Goal: Information Seeking & Learning: Learn about a topic

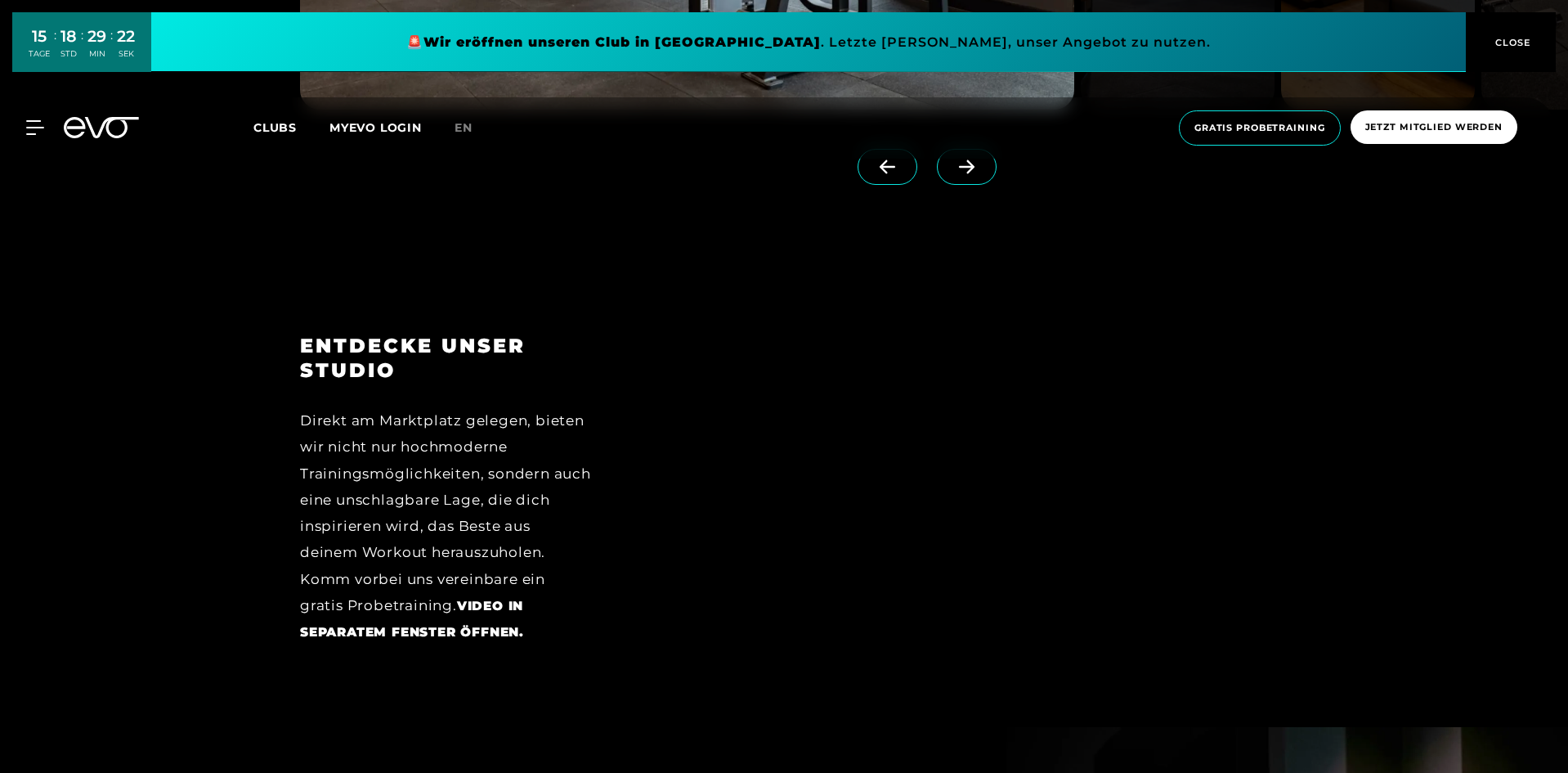
scroll to position [2535, 0]
click at [1069, 461] on div at bounding box center [953, 501] width 630 height 336
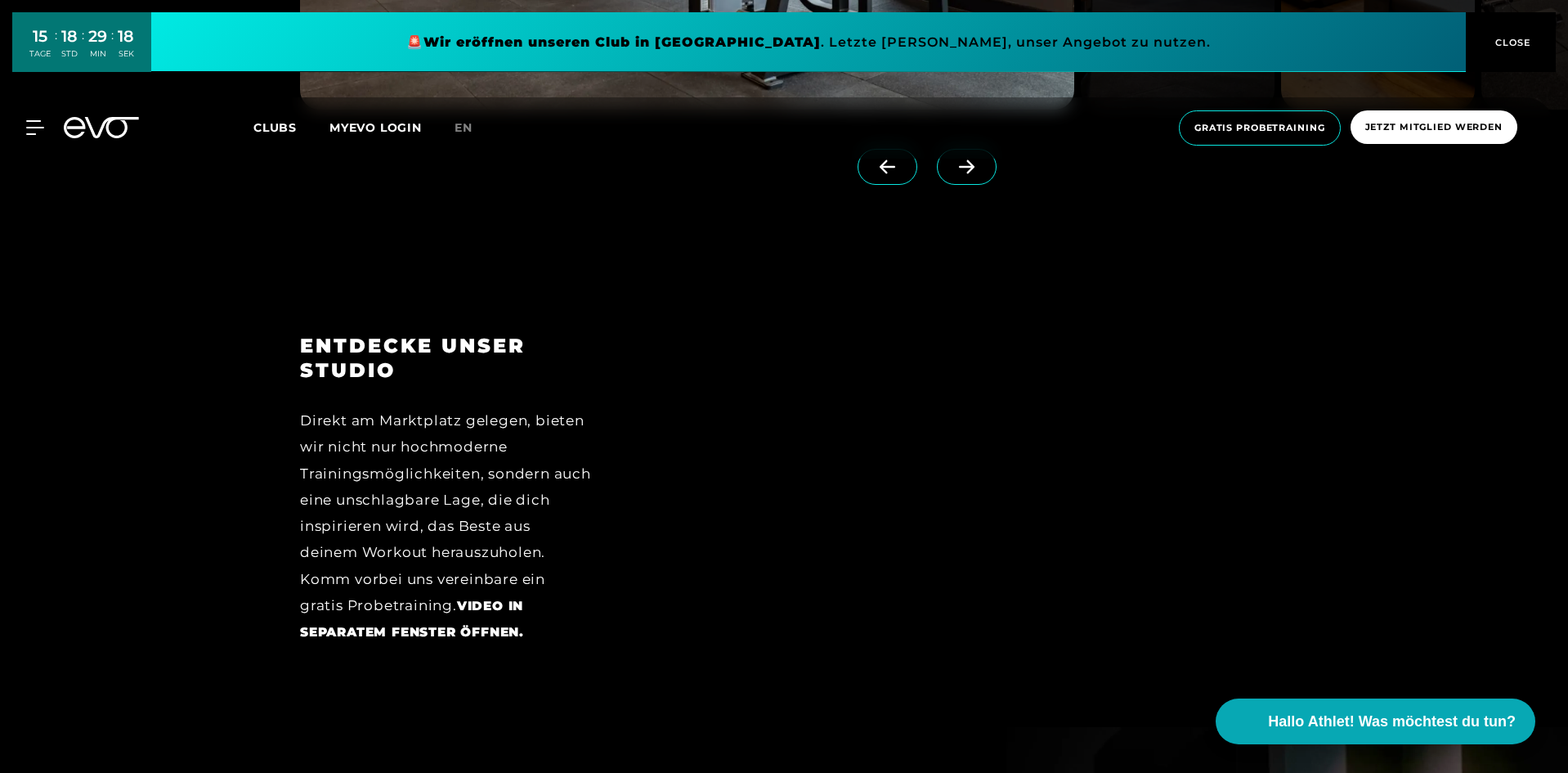
click at [941, 476] on div at bounding box center [953, 501] width 630 height 336
click at [529, 435] on div "Direkt am Marktplatz gelegen, bieten wir nicht nur hochmoderne Trainingsmöglich…" at bounding box center [445, 525] width 292 height 238
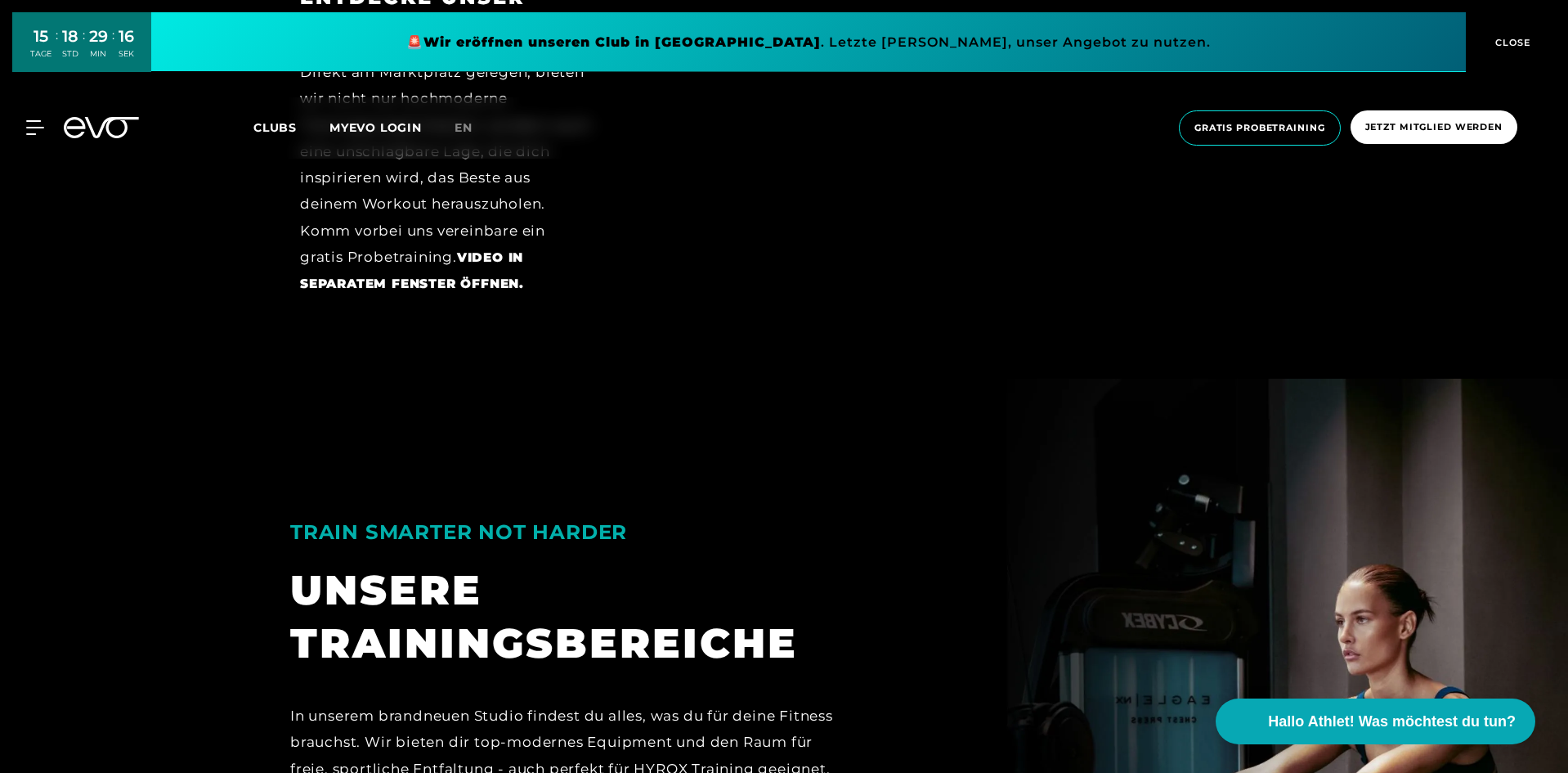
scroll to position [2617, 0]
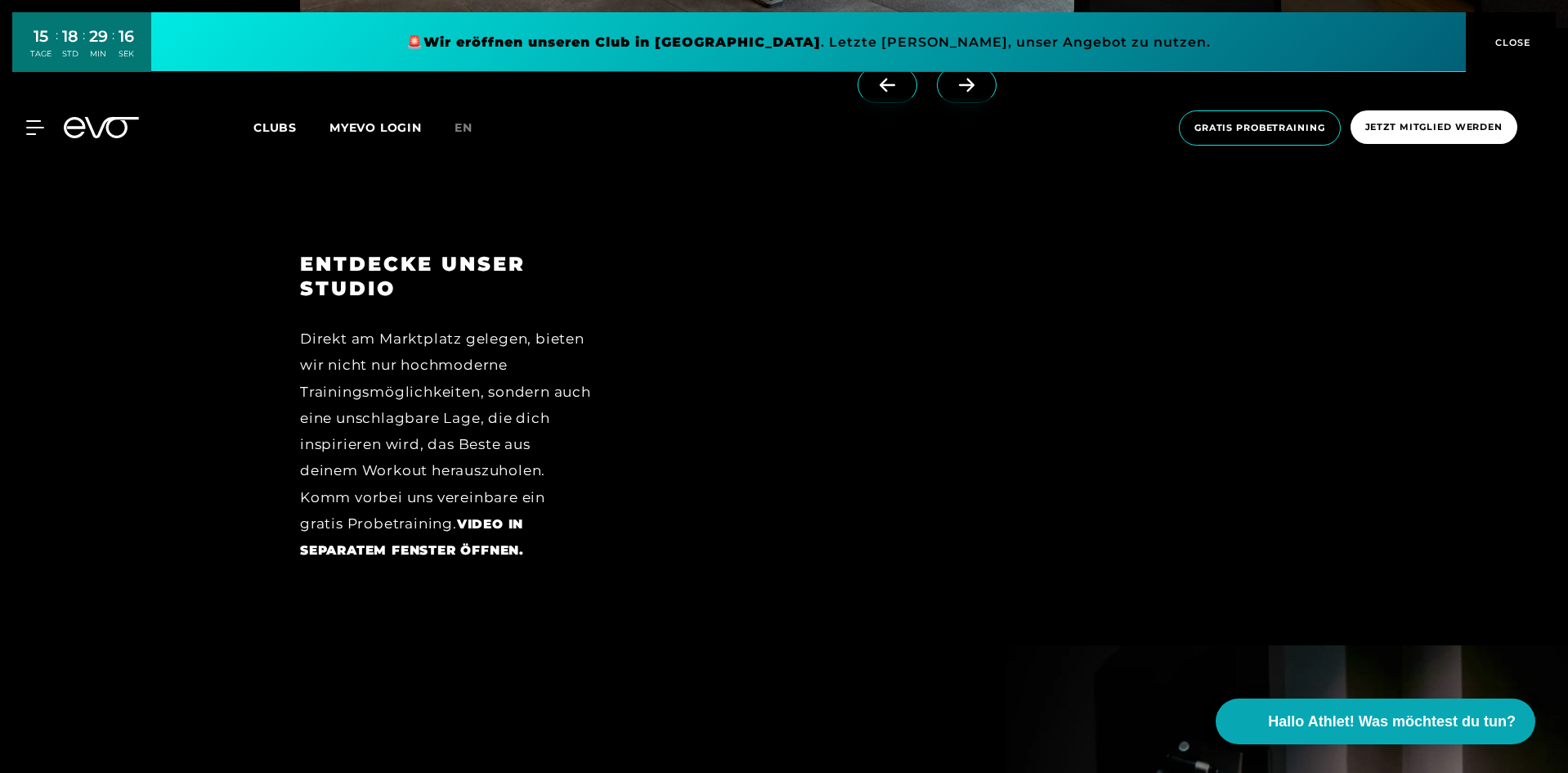
click at [967, 393] on div at bounding box center [953, 419] width 630 height 336
click at [1289, 363] on div at bounding box center [953, 419] width 677 height 336
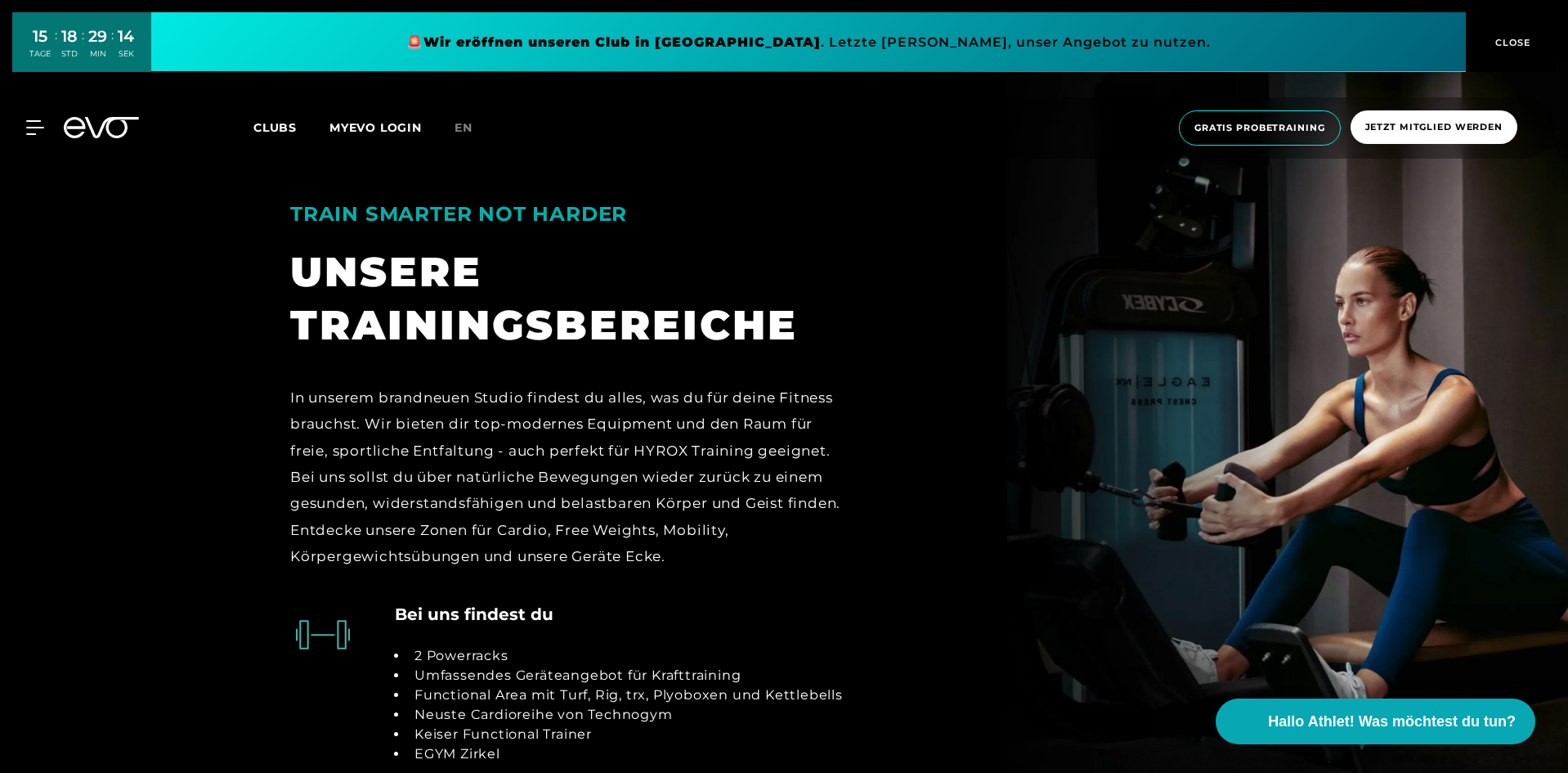
scroll to position [3434, 0]
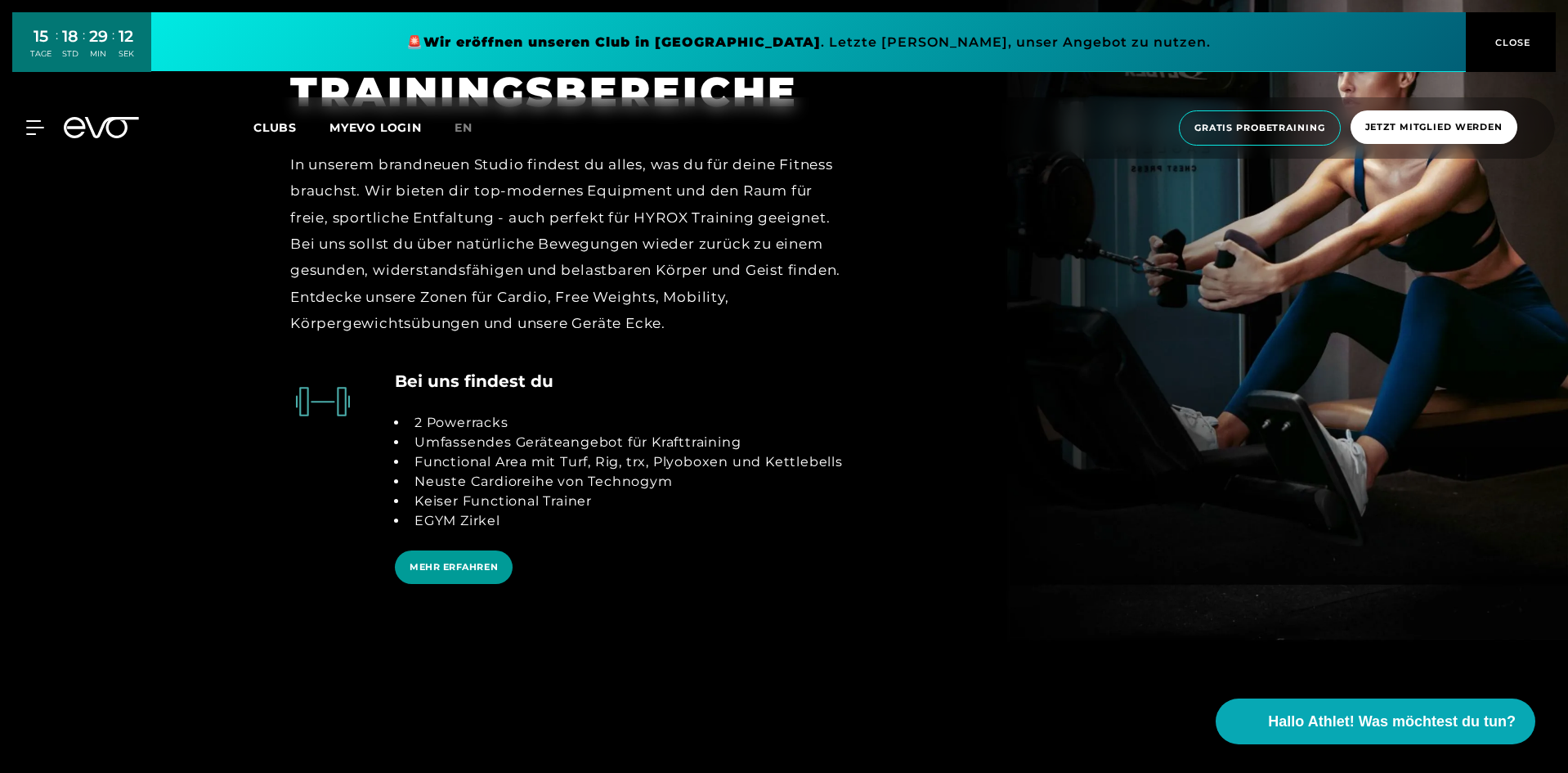
click at [473, 567] on span "MEHR ERFAHREN" at bounding box center [454, 567] width 89 height 13
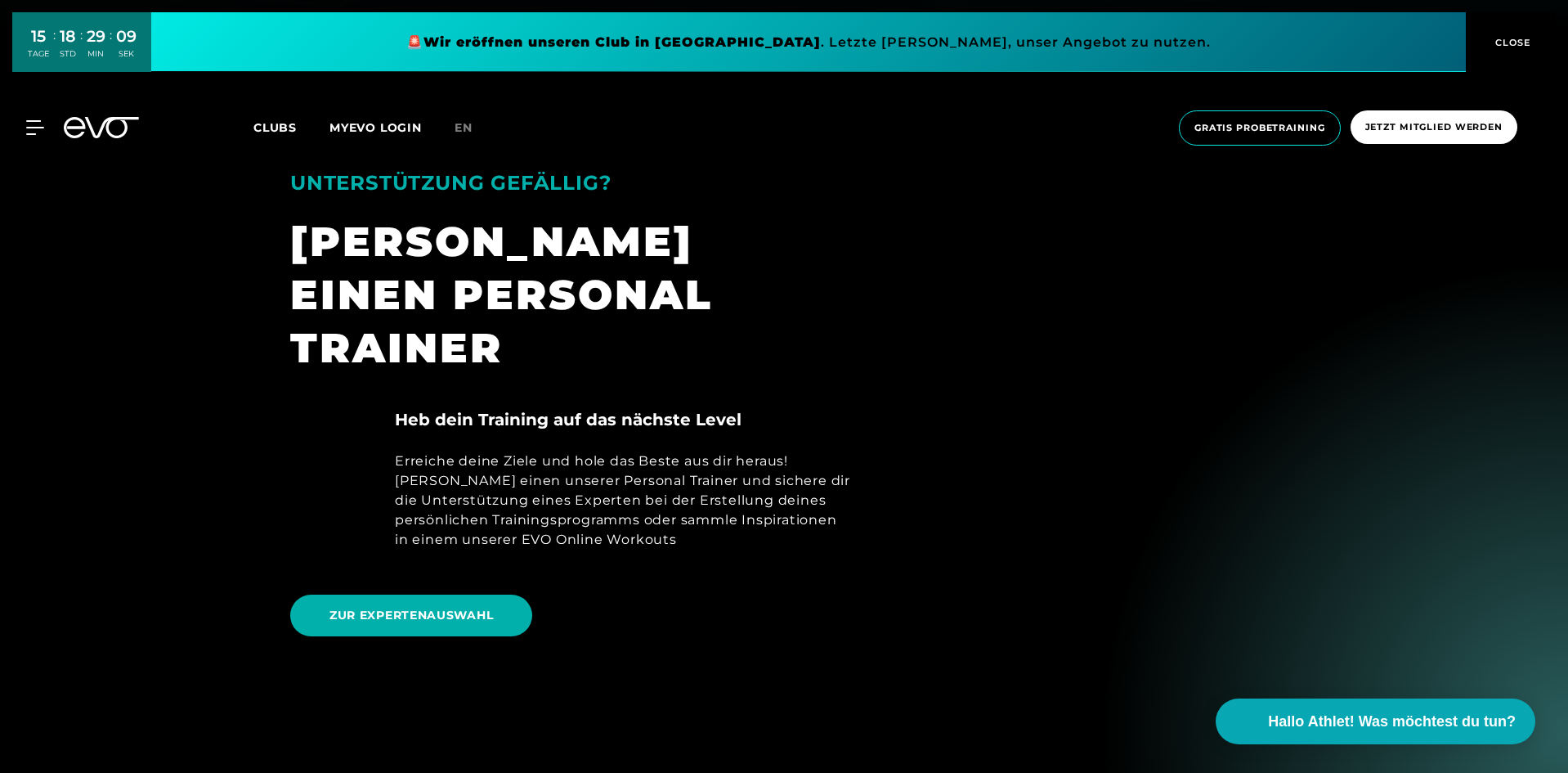
scroll to position [491, 0]
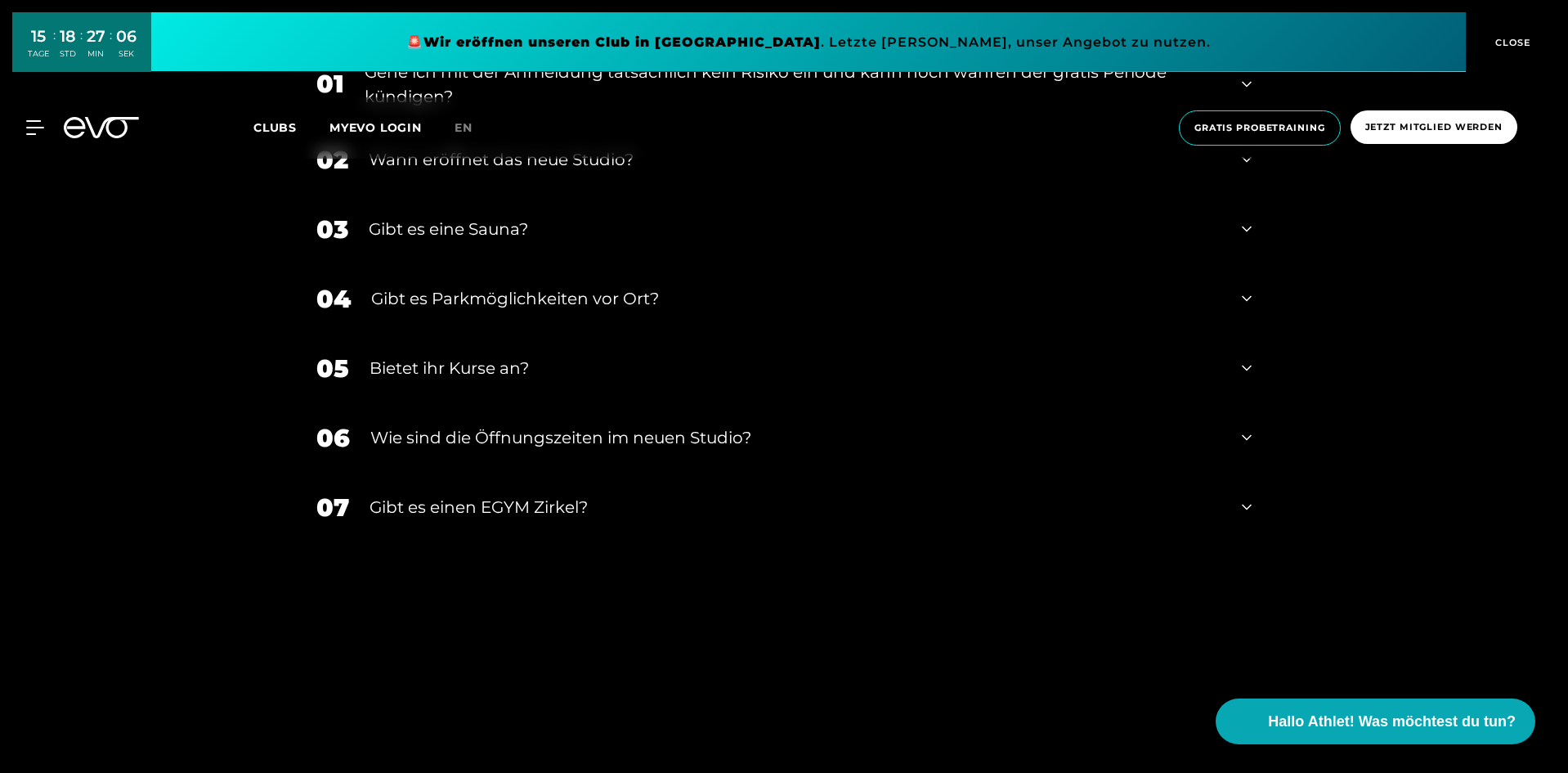
scroll to position [6950, 0]
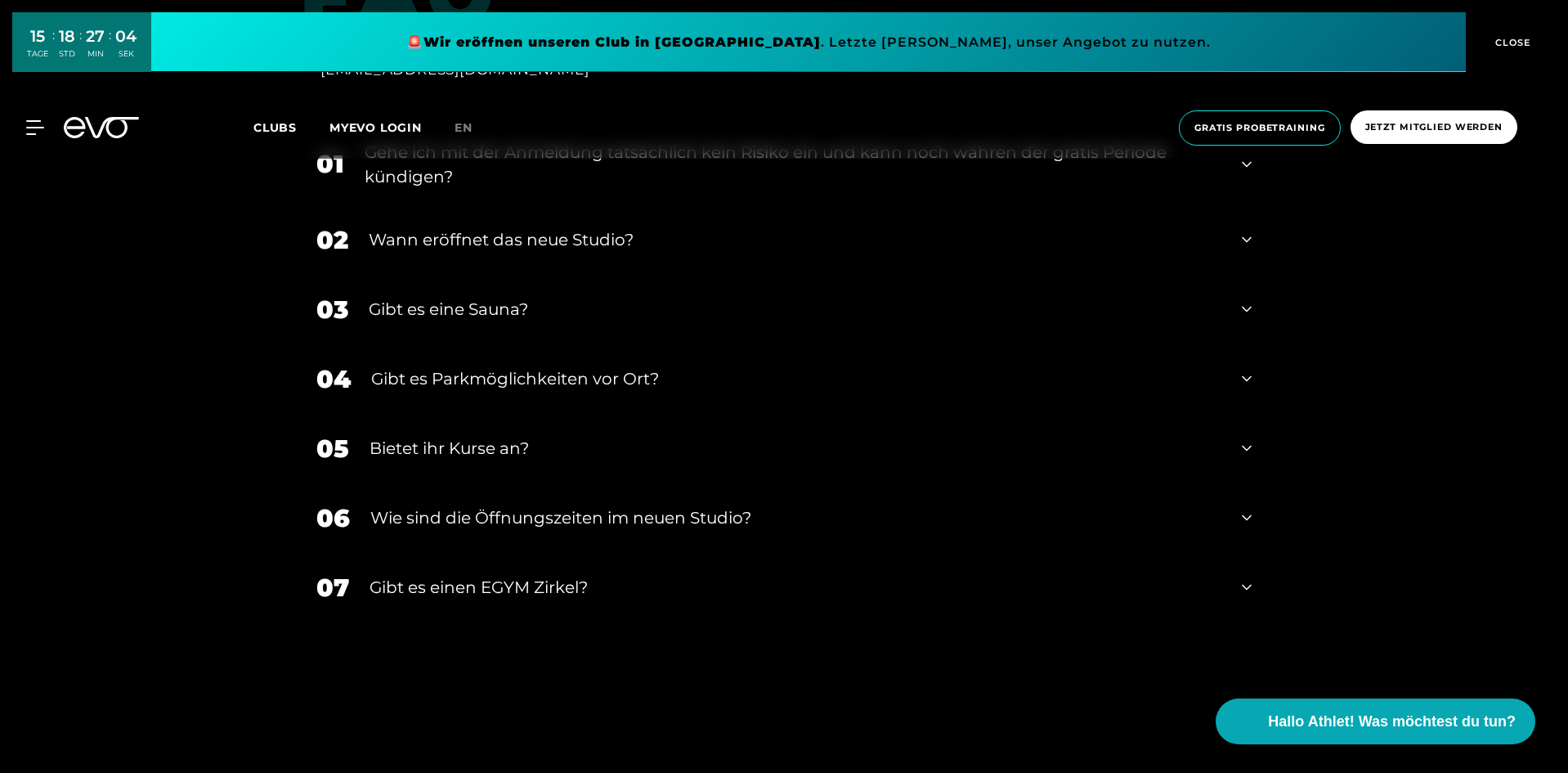
click at [649, 376] on div "Gibt es Parkmöglichkeiten vor Ort?" at bounding box center [796, 378] width 850 height 24
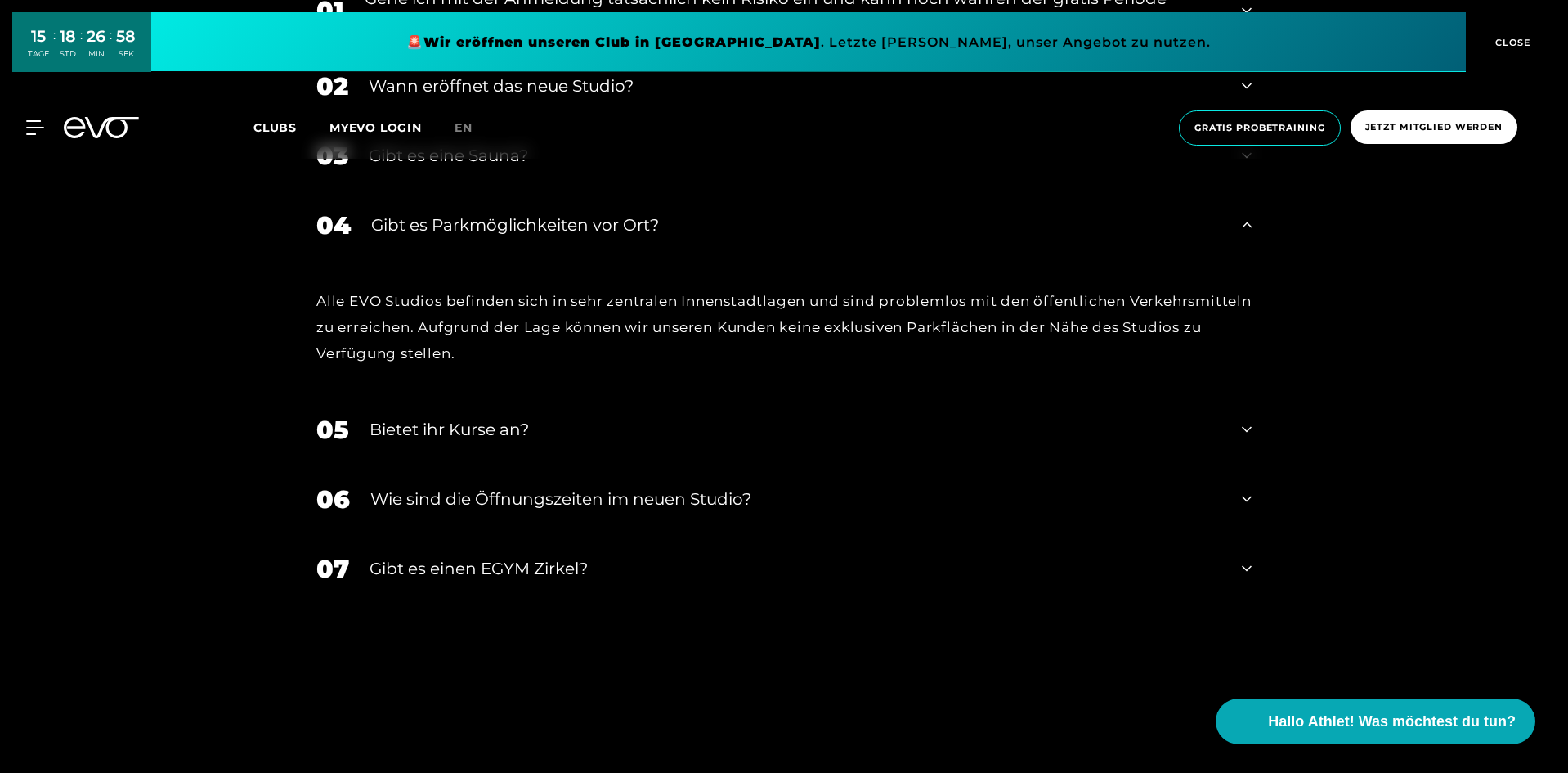
scroll to position [7113, 0]
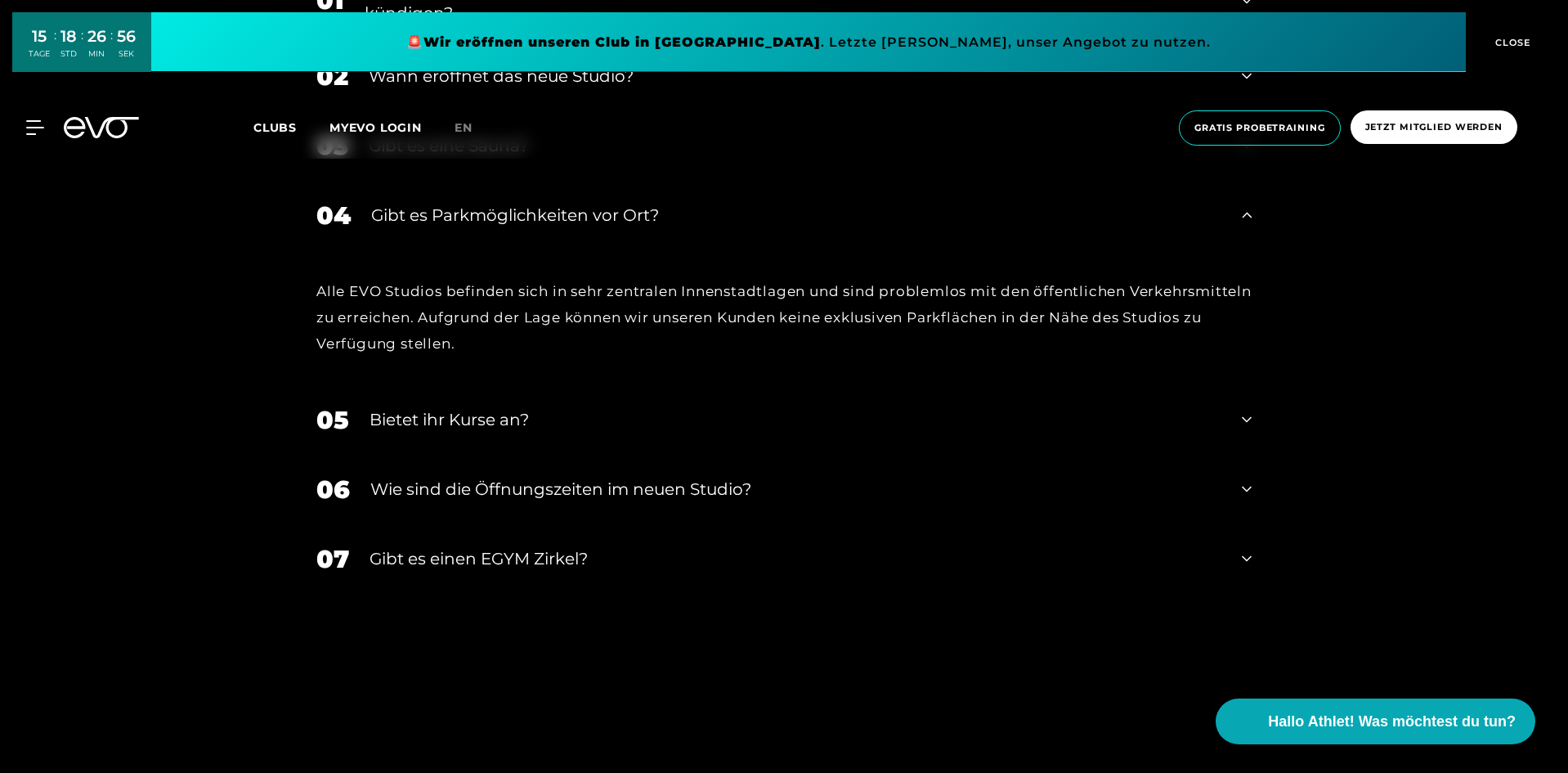
click at [418, 424] on div "Bietet ihr Kurse an?" at bounding box center [795, 418] width 852 height 24
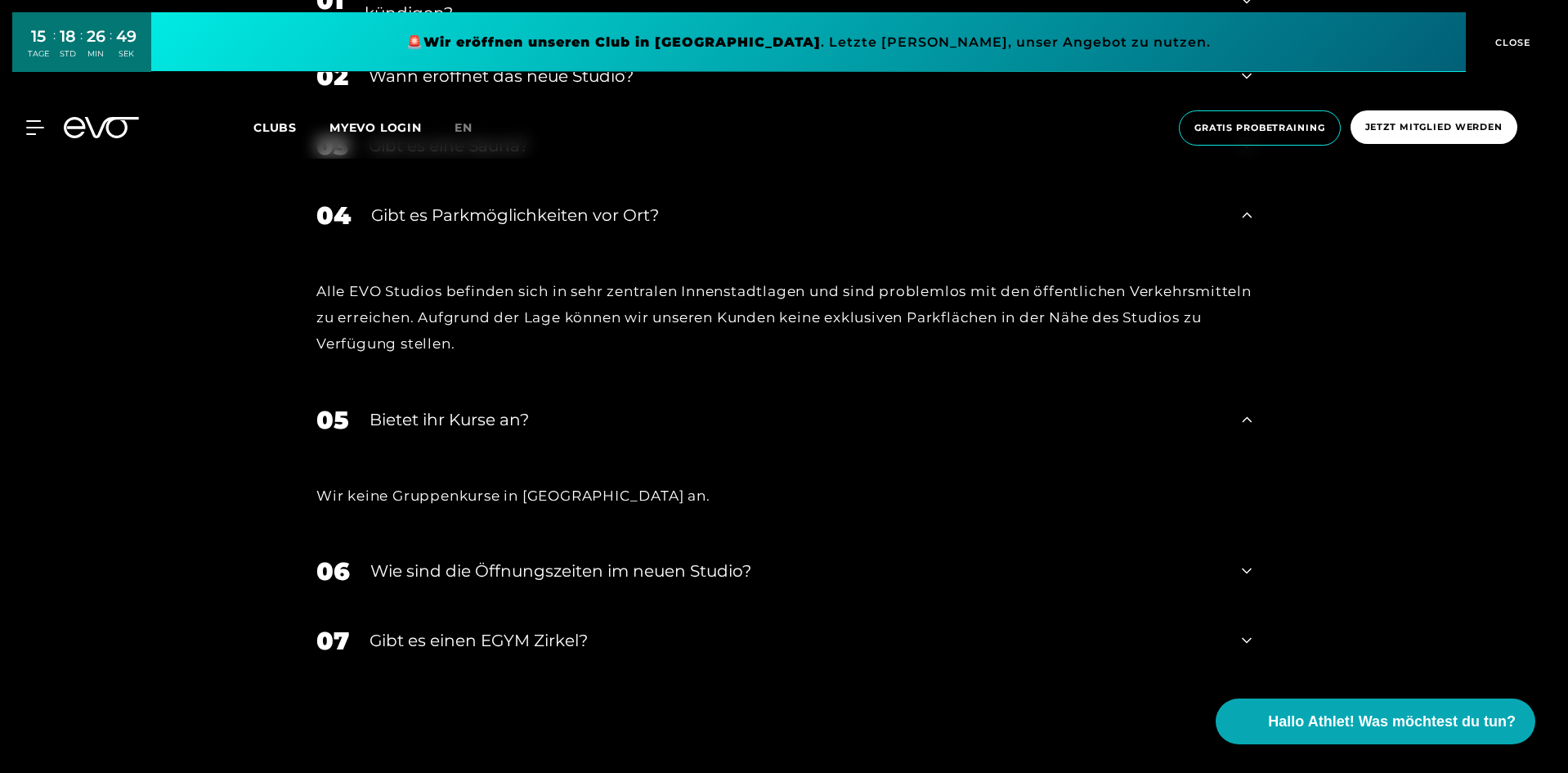
click at [482, 584] on div "06 ​Wie sind die Öffnungszeiten im neuen Studio?" at bounding box center [784, 572] width 968 height 69
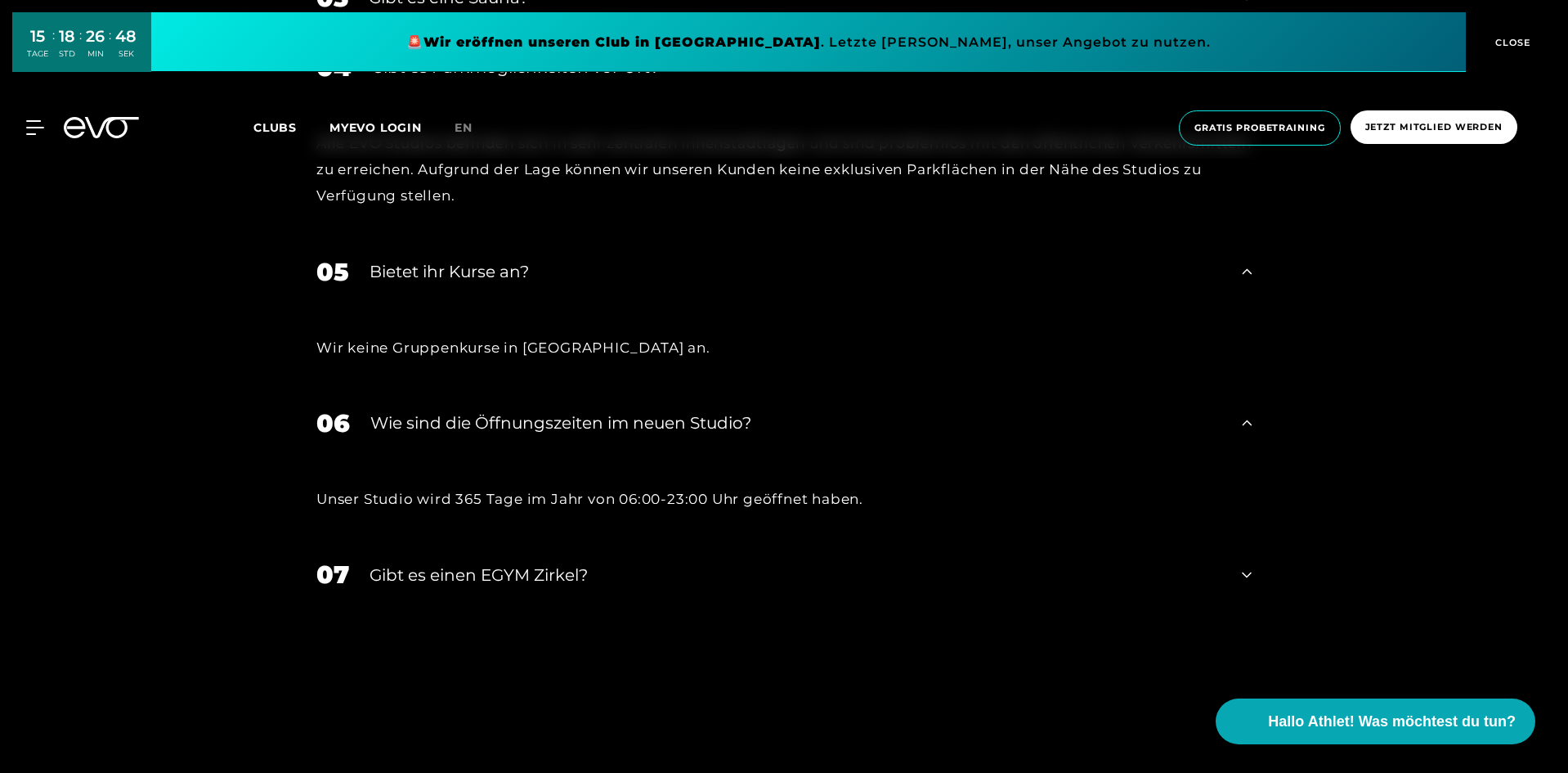
scroll to position [7359, 0]
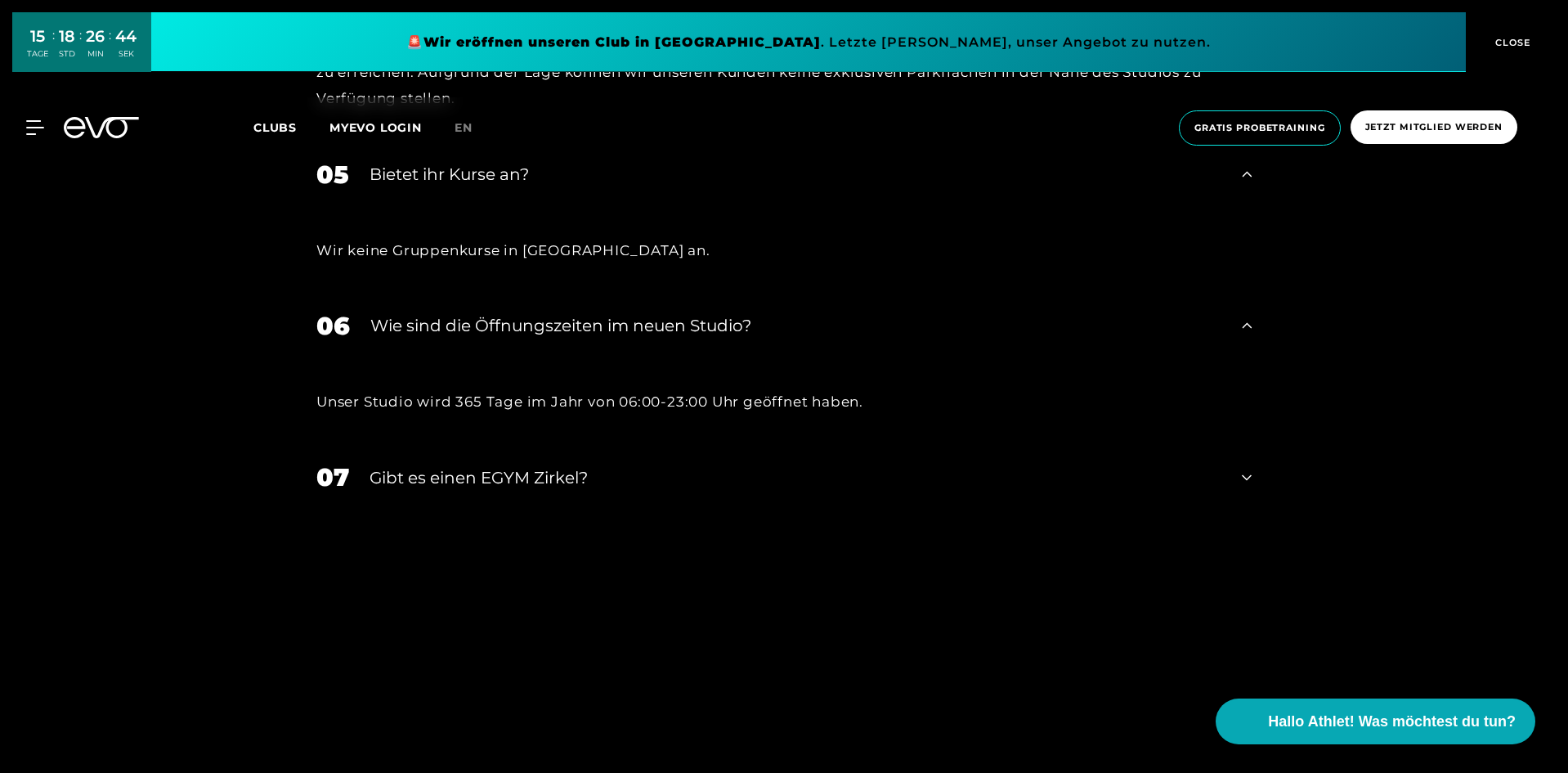
click at [440, 478] on div "Gibt es einen EGYM Zirkel?" at bounding box center [795, 477] width 852 height 24
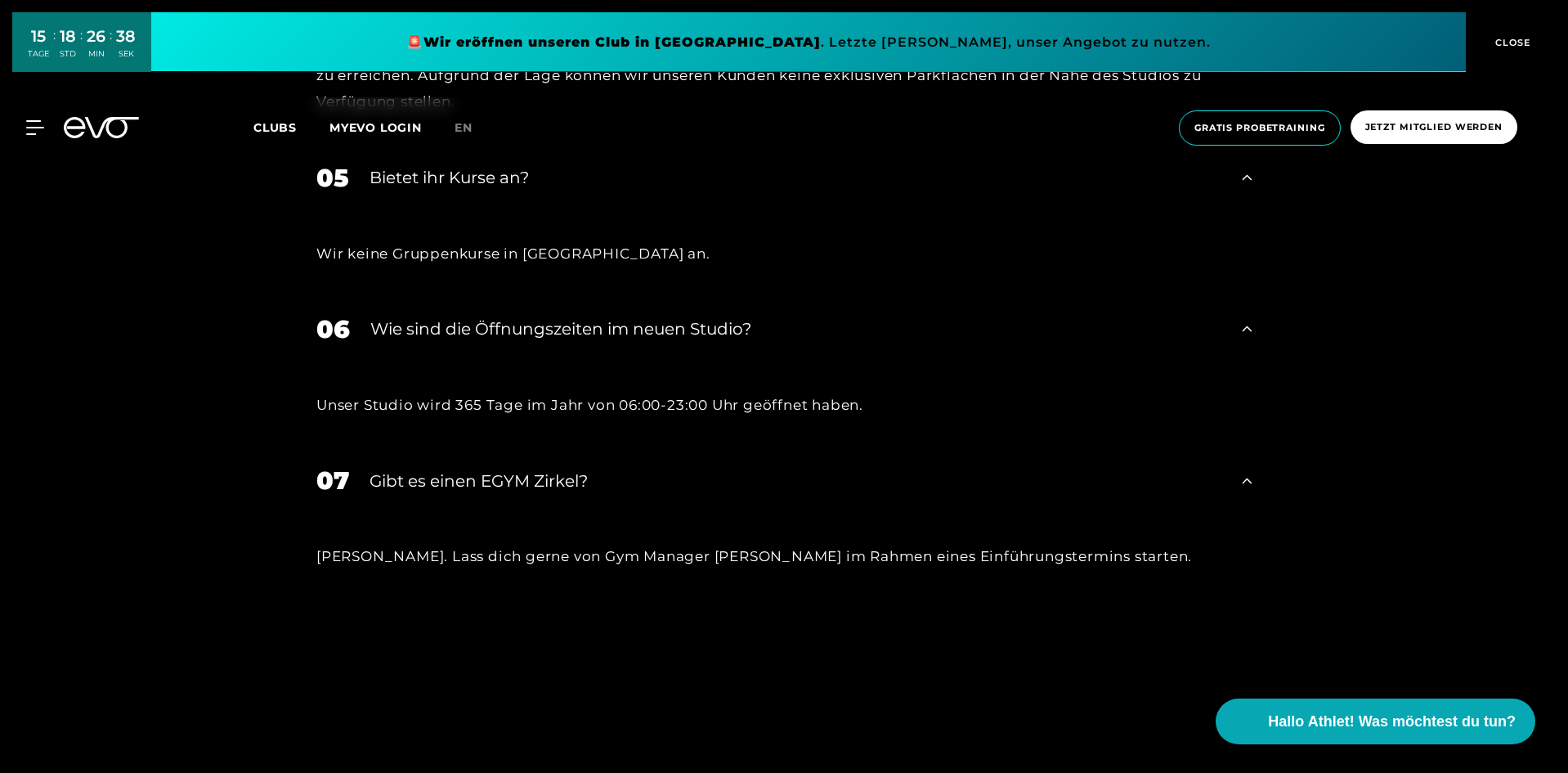
scroll to position [6946, 0]
